Goal: Transaction & Acquisition: Download file/media

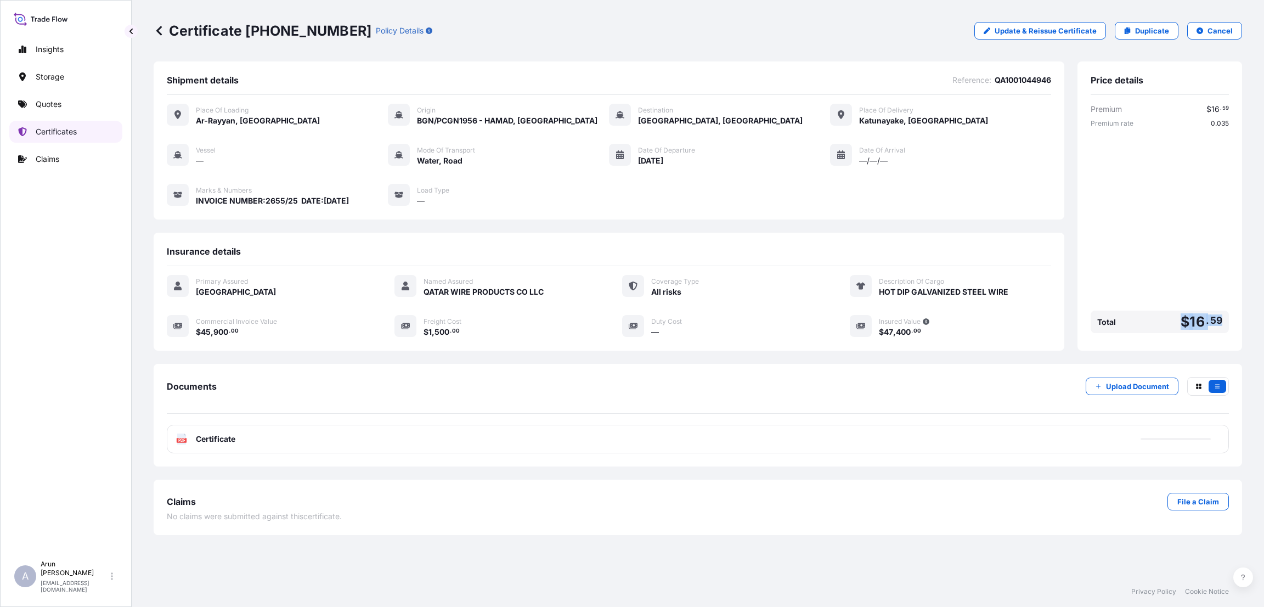
click at [54, 125] on link "Certificates" at bounding box center [65, 132] width 113 height 22
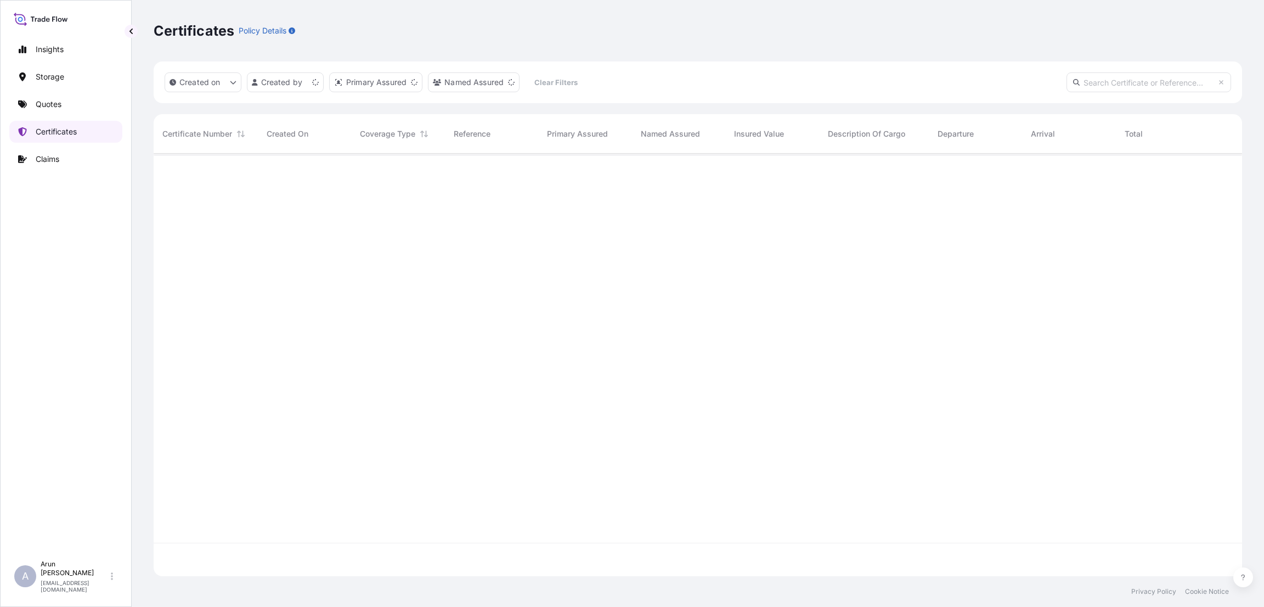
scroll to position [416, 1076]
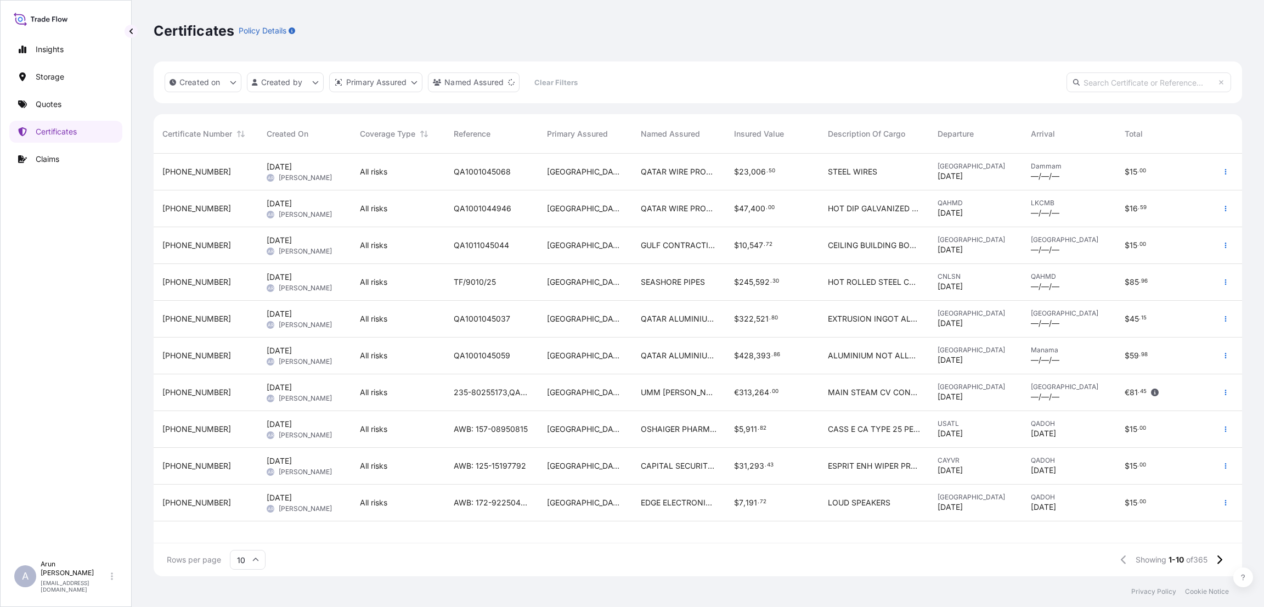
click at [445, 176] on div "QA1001045068" at bounding box center [491, 172] width 93 height 37
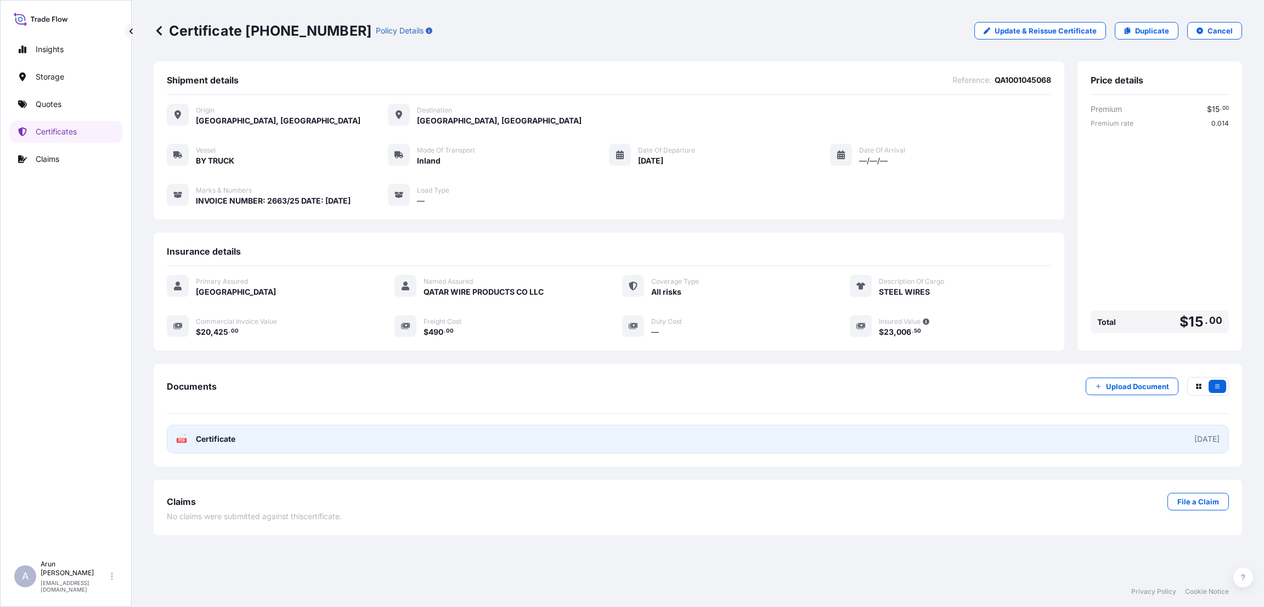
click at [656, 439] on link "PDF Certificate [DATE]" at bounding box center [698, 439] width 1062 height 29
